Goal: Find specific page/section: Find specific page/section

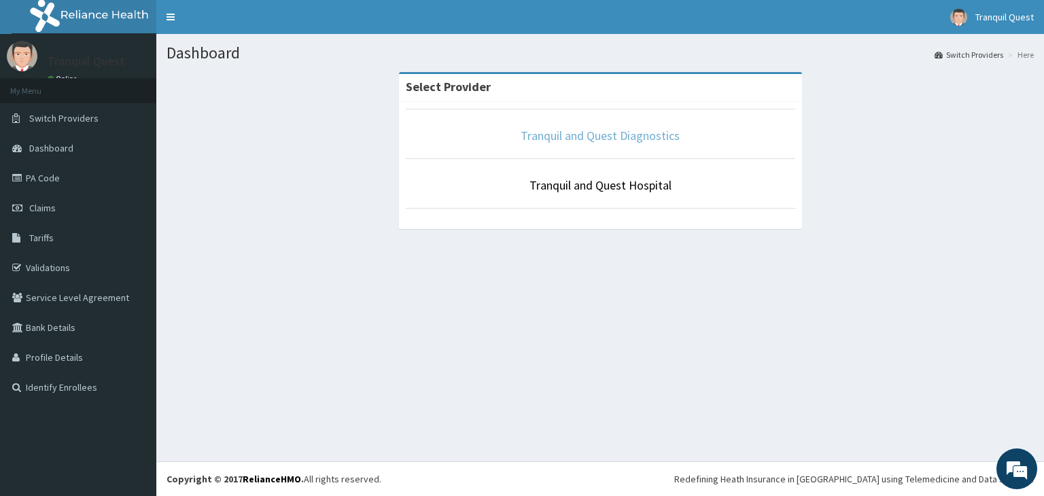
click at [610, 140] on link "Tranquil and Quest Diagnostics" at bounding box center [600, 136] width 159 height 16
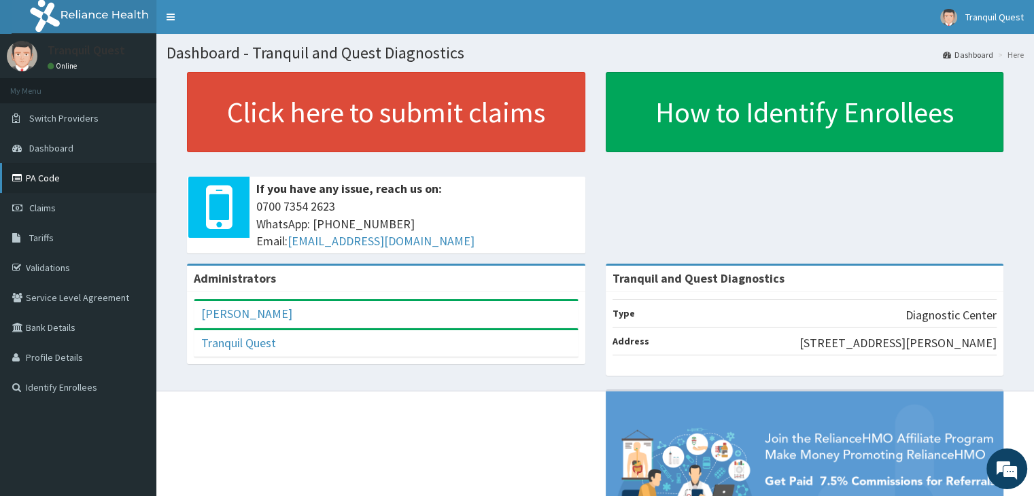
click at [53, 181] on link "PA Code" at bounding box center [78, 178] width 156 height 30
